Goal: Task Accomplishment & Management: Manage account settings

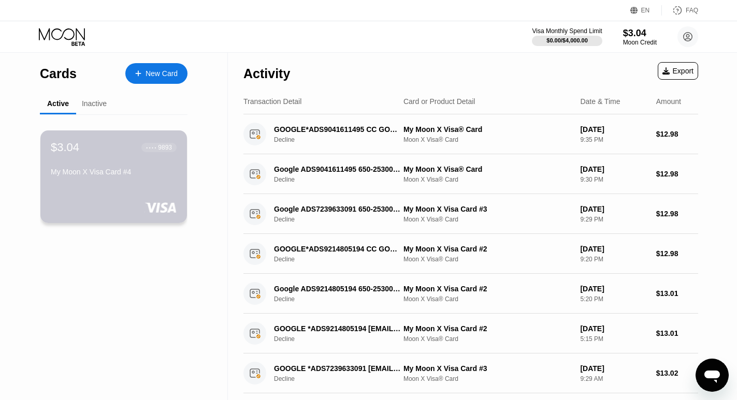
click at [99, 167] on div "$3.04 ● ● ● ● 9893 My Moon X Visa Card #4" at bounding box center [114, 160] width 126 height 39
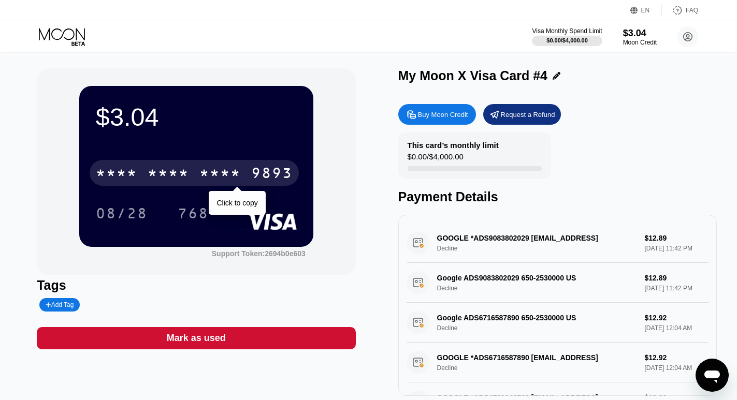
click at [264, 170] on div "9893" at bounding box center [271, 174] width 41 height 17
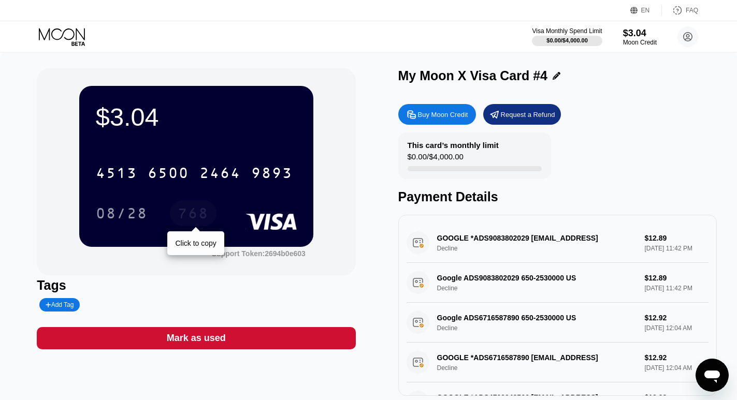
click at [185, 208] on div "768" at bounding box center [193, 214] width 47 height 26
